Goal: Task Accomplishment & Management: Manage account settings

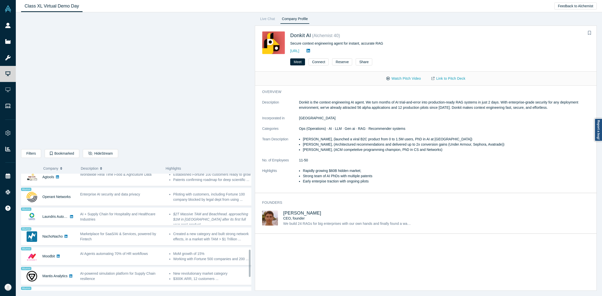
scroll to position [381, 0]
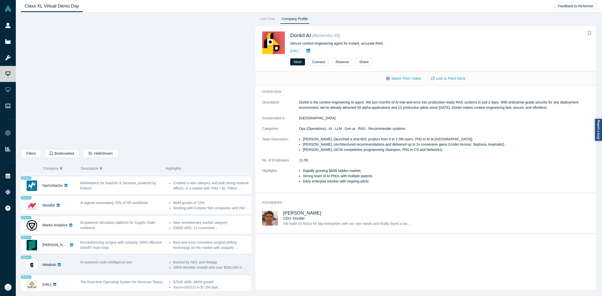
click at [114, 260] on span "AI-powered code intelligence tool" at bounding box center [106, 262] width 52 height 4
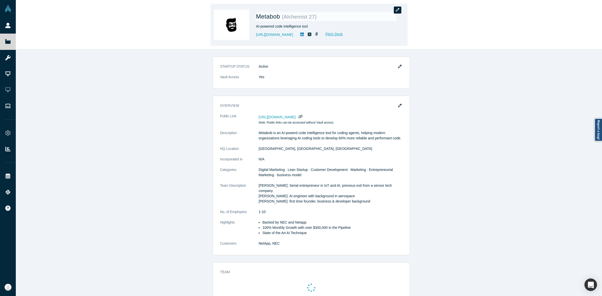
click at [398, 13] on button "button" at bounding box center [398, 10] width 8 height 7
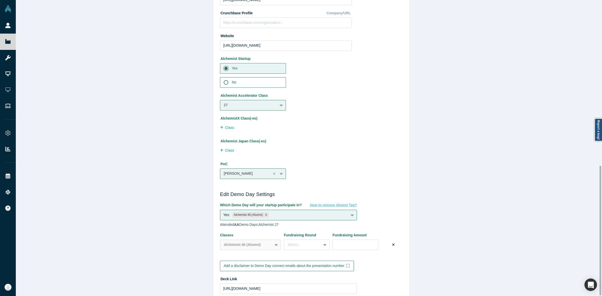
scroll to position [378, 0]
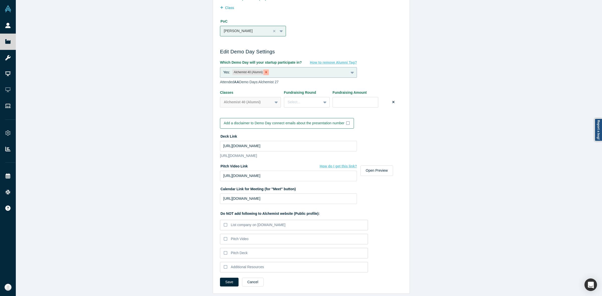
click at [264, 70] on icon "Remove Alchemist 40 (Alumni)" at bounding box center [266, 72] width 4 height 4
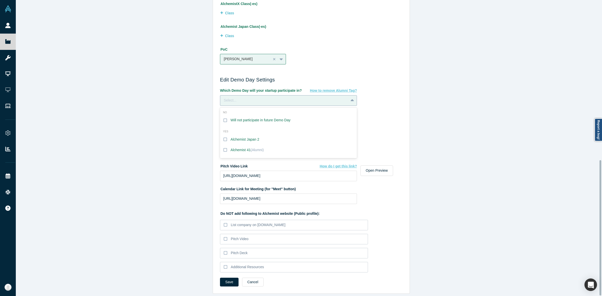
click at [260, 95] on div "Select..." at bounding box center [288, 100] width 137 height 11
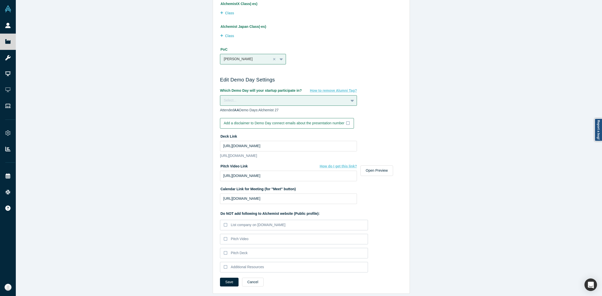
click at [203, 137] on div "Edit Company Profile * Name Metabob Name cannot contain emoticons Your current …" at bounding box center [311, 150] width 591 height 301
click at [222, 278] on button "Save" at bounding box center [229, 282] width 19 height 9
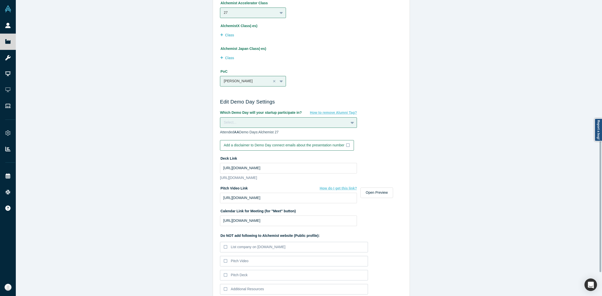
scroll to position [318, 0]
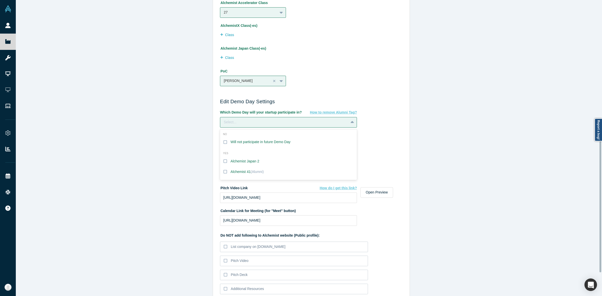
click at [227, 120] on div "Select..." at bounding box center [284, 122] width 121 height 5
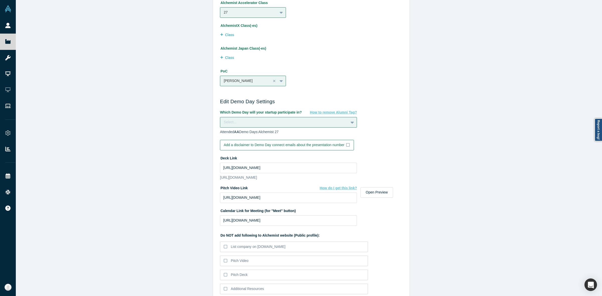
click at [190, 160] on div "Edit Company Profile * Name Metabob Name cannot contain emoticons Your current …" at bounding box center [311, 150] width 591 height 301
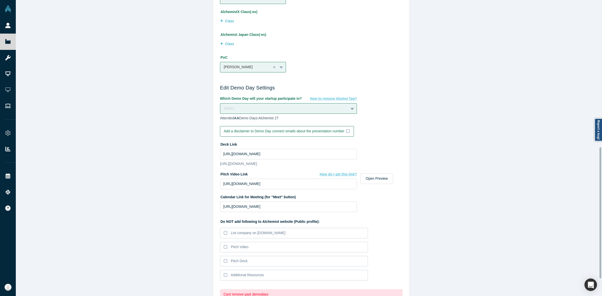
scroll to position [370, 0]
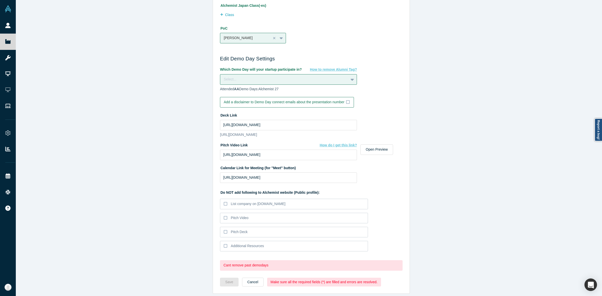
click at [228, 75] on div "Which Demo Day will your startup participate in? How to remove Alumni Tag? Sele…" at bounding box center [311, 79] width 183 height 25
click at [233, 77] on div "Select..." at bounding box center [284, 79] width 121 height 5
click at [230, 97] on div "Will not participate in future Demo Day" at bounding box center [260, 99] width 60 height 5
click at [0, 0] on input "Will not participate in future Demo Day" at bounding box center [0, 0] width 0 height 0
click at [319, 32] on div "PoC Massimiliano Genta" at bounding box center [286, 33] width 132 height 19
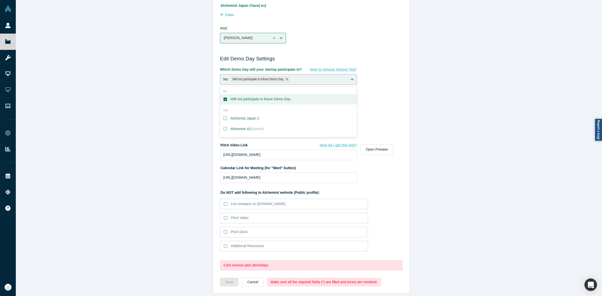
click at [303, 74] on div "No: Will not participate in future Demo Day" at bounding box center [288, 79] width 137 height 11
click at [232, 97] on div "Will not participate in future Demo Day" at bounding box center [260, 99] width 60 height 5
click at [0, 0] on input "Will not participate in future Demo Day" at bounding box center [0, 0] width 0 height 0
click at [183, 99] on div "Edit Company Profile * Name Metabob Name cannot contain emoticons Your current …" at bounding box center [311, 150] width 591 height 301
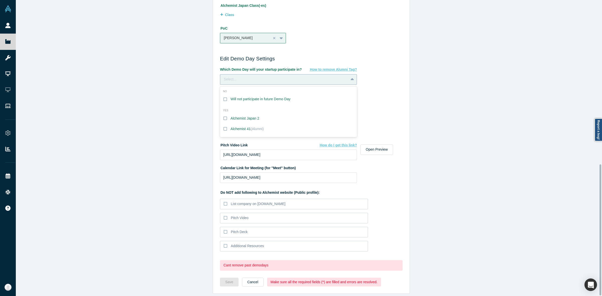
click at [231, 77] on div "Select..." at bounding box center [284, 79] width 121 height 5
click at [234, 126] on div "Alchemist 41 (Alumni)" at bounding box center [246, 128] width 33 height 5
click at [0, 0] on input "Alchemist 41 (Alumni)" at bounding box center [0, 0] width 0 height 0
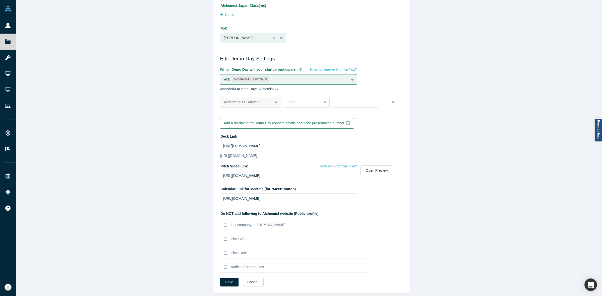
click at [183, 135] on div "Edit Company Profile * Name Metabob Name cannot contain emoticons Your current …" at bounding box center [311, 150] width 591 height 301
click at [224, 278] on button "Save" at bounding box center [229, 282] width 19 height 9
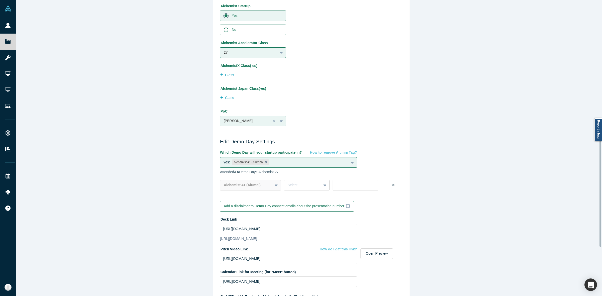
scroll to position [278, 0]
click at [263, 164] on div "Remove Alchemist 41 (Alumni)" at bounding box center [266, 163] width 6 height 6
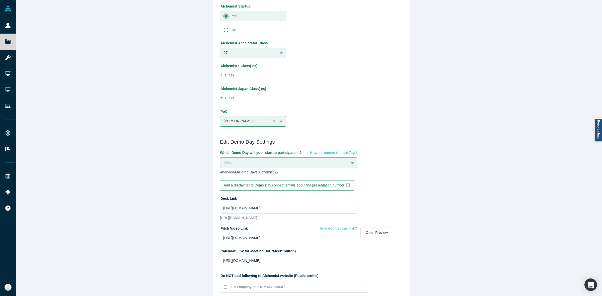
click at [257, 163] on div "Select..." at bounding box center [284, 162] width 121 height 5
click at [257, 183] on div "Will not participate in future Demo Day" at bounding box center [260, 182] width 60 height 5
click at [0, 0] on input "Will not participate in future Demo Day" at bounding box center [0, 0] width 0 height 0
click at [189, 205] on div "Edit Company Profile * Name Metabob Name cannot contain emoticons Your current …" at bounding box center [311, 150] width 591 height 301
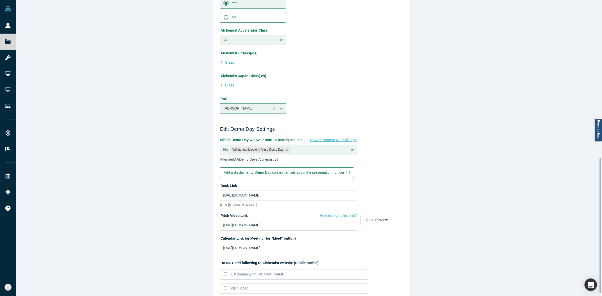
scroll to position [349, 0]
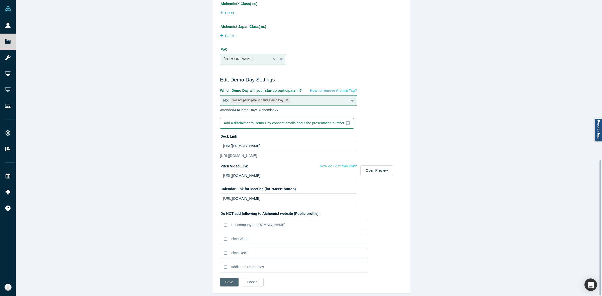
click at [223, 278] on button "Save" at bounding box center [229, 282] width 19 height 9
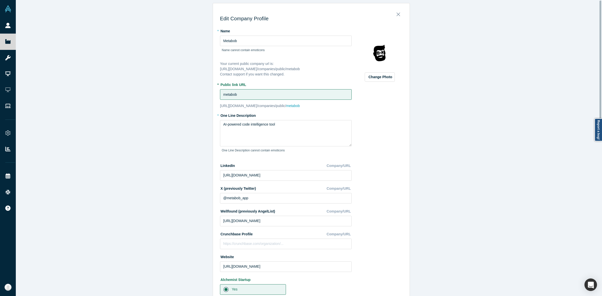
scroll to position [0, 0]
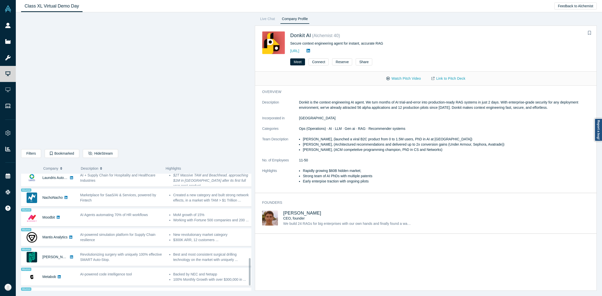
scroll to position [381, 0]
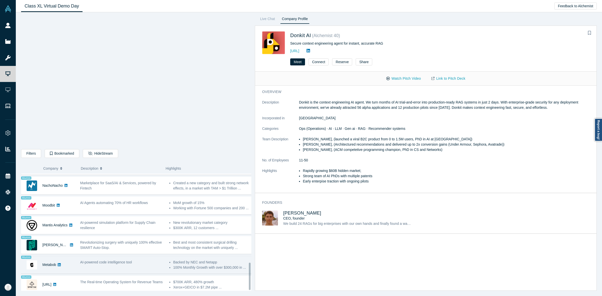
click at [107, 260] on span "AI-powered code intelligence tool" at bounding box center [106, 262] width 52 height 4
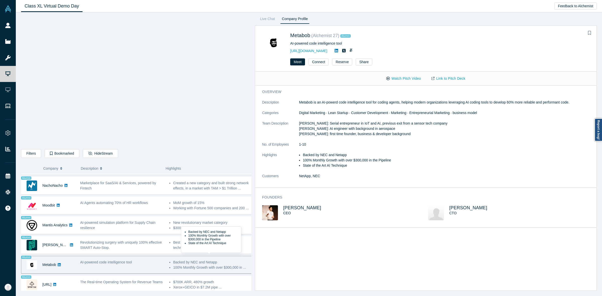
click at [209, 265] on li "100% Monthly Growth with over $300,000 in ..." at bounding box center [213, 267] width 80 height 5
click at [291, 249] on div "overview Description Metabob is an AI-powerd code intelligence tool for coding …" at bounding box center [428, 191] width 346 height 210
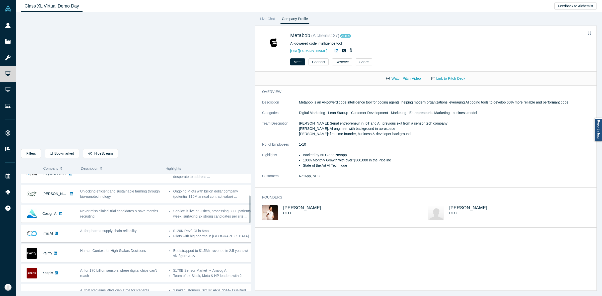
scroll to position [58, 0]
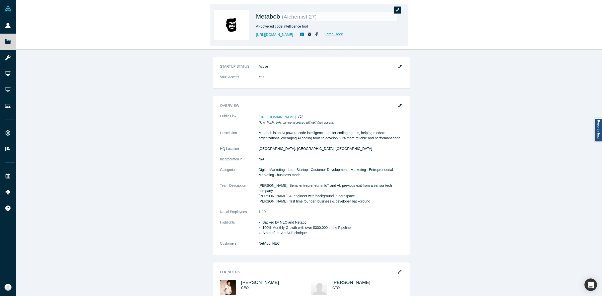
click at [400, 7] on button "button" at bounding box center [398, 10] width 8 height 7
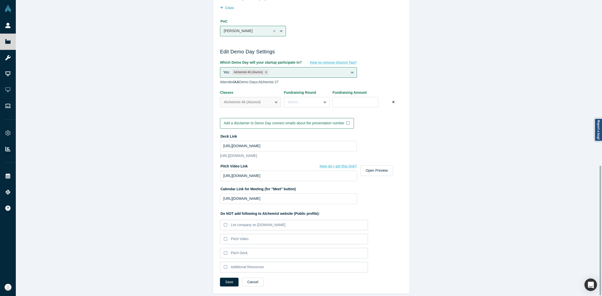
scroll to position [378, 0]
click at [264, 70] on icon "Remove Alchemist 40 (Alumni)" at bounding box center [266, 72] width 4 height 4
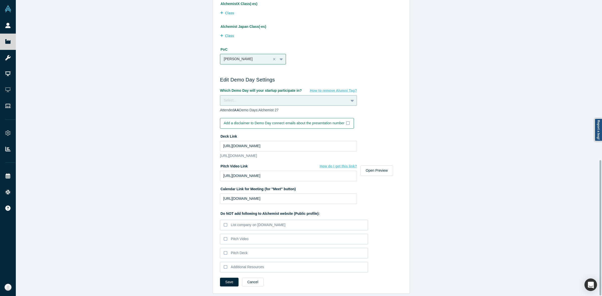
scroll to position [349, 0]
click at [220, 278] on button "Save" at bounding box center [229, 282] width 19 height 9
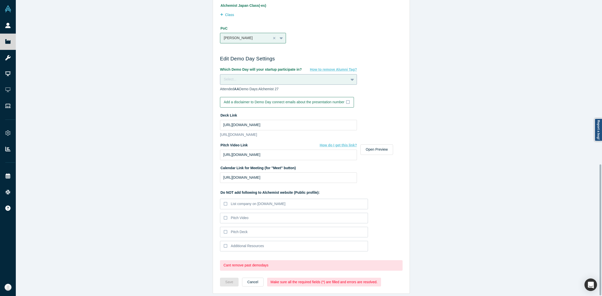
scroll to position [370, 0]
click at [234, 67] on div "Which Demo Day will your startup participate in? How to remove Alumni Tag? Sele…" at bounding box center [311, 79] width 183 height 25
click at [234, 77] on div "Select..." at bounding box center [284, 79] width 121 height 5
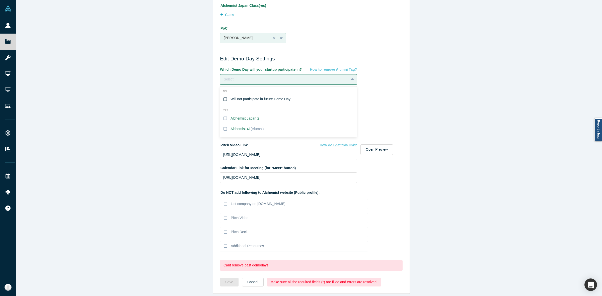
click at [220, 94] on label "Will not participate in future Demo Day" at bounding box center [288, 99] width 137 height 11
click at [0, 0] on input "Will not participate in future Demo Day" at bounding box center [0, 0] width 0 height 0
click at [187, 253] on div "Edit Company Profile * Name Metabob Name cannot contain emoticons Your current …" at bounding box center [311, 150] width 591 height 301
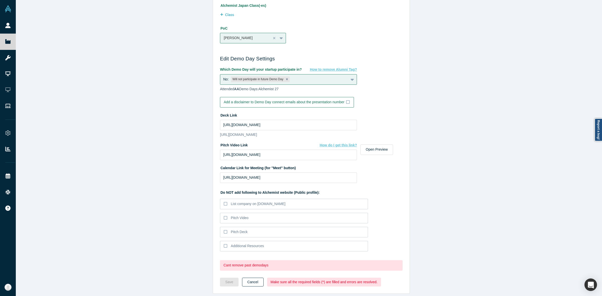
click at [250, 278] on button "Cancel" at bounding box center [253, 282] width 22 height 9
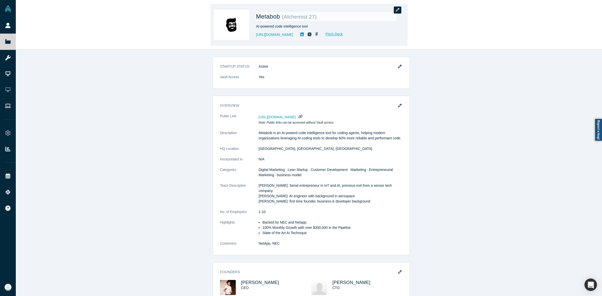
click at [395, 10] on button "button" at bounding box center [398, 10] width 8 height 7
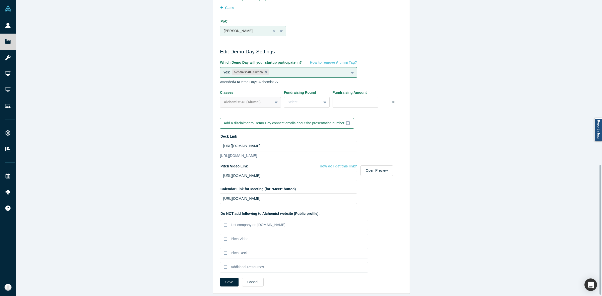
scroll to position [378, 0]
click at [351, 68] on div at bounding box center [353, 72] width 8 height 9
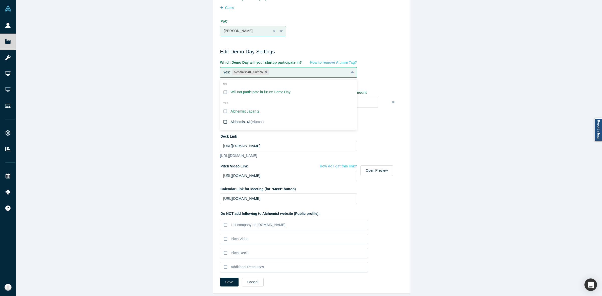
click at [255, 120] on span "(Alumni)" at bounding box center [257, 122] width 13 height 4
click at [0, 0] on input "Alchemist 41 (Alumni)" at bounding box center [0, 0] width 0 height 0
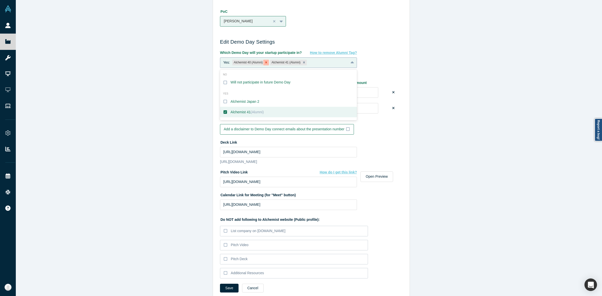
click at [265, 64] on div "Remove Alchemist 40 (Alumni)" at bounding box center [266, 63] width 6 height 6
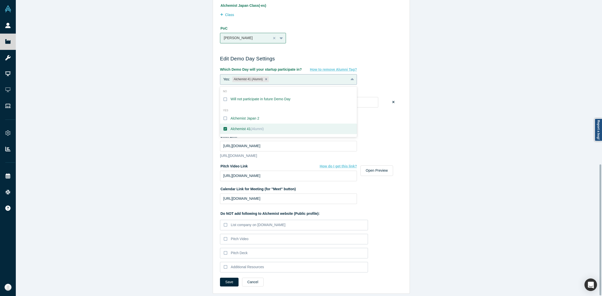
scroll to position [370, 0]
click at [226, 278] on button "Save" at bounding box center [229, 282] width 19 height 9
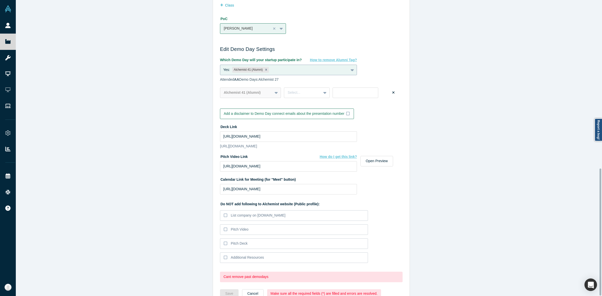
scroll to position [392, 0]
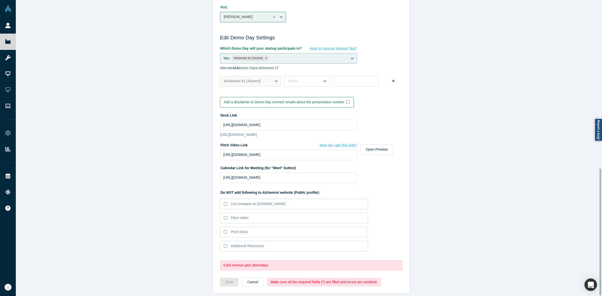
click at [231, 263] on div "Cant remove past demodays" at bounding box center [311, 265] width 176 height 5
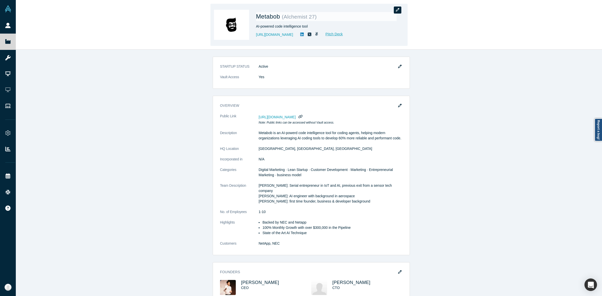
click at [396, 12] on button "button" at bounding box center [398, 10] width 8 height 7
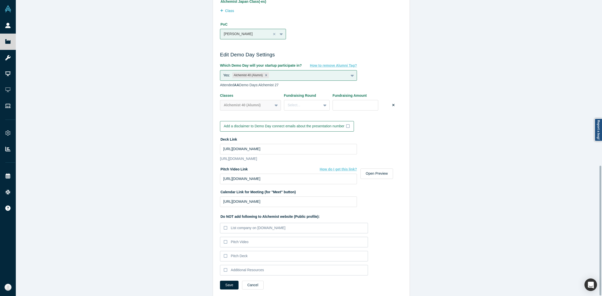
scroll to position [378, 0]
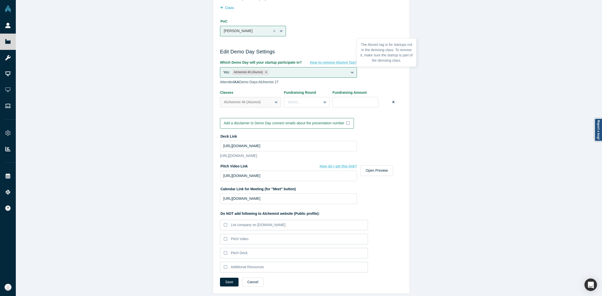
click at [319, 60] on span "How to remove Alumni Tag?" at bounding box center [333, 62] width 47 height 4
click at [264, 70] on icon "Remove Alchemist 40 (Alumni)" at bounding box center [266, 72] width 4 height 4
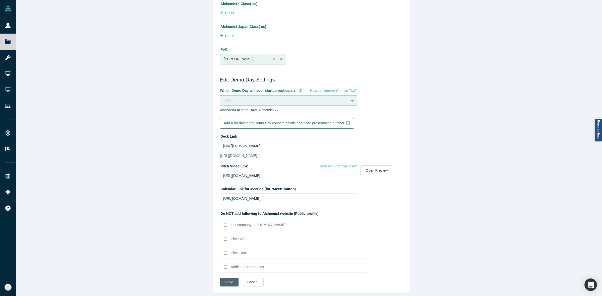
click at [230, 280] on button "Save" at bounding box center [229, 282] width 19 height 9
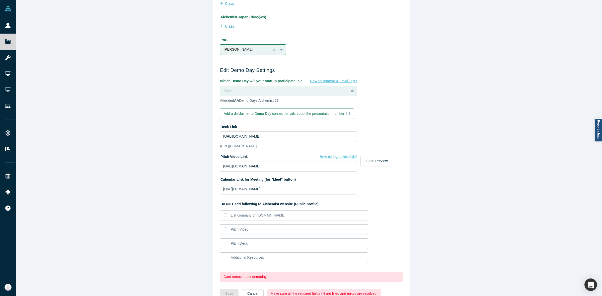
scroll to position [370, 0]
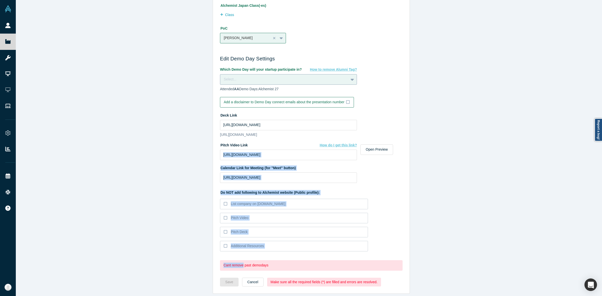
drag, startPoint x: 196, startPoint y: 149, endPoint x: 258, endPoint y: 285, distance: 149.2
click at [258, 285] on div "Edit Company Profile * Name Metabob Name cannot contain emoticons Your current …" at bounding box center [311, 150] width 591 height 301
click at [253, 278] on button "Cancel" at bounding box center [253, 282] width 22 height 9
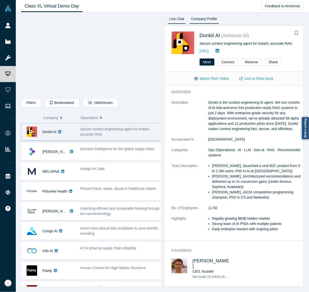
click at [177, 20] on link "Live Chat" at bounding box center [177, 20] width 18 height 8
